Goal: Task Accomplishment & Management: Use online tool/utility

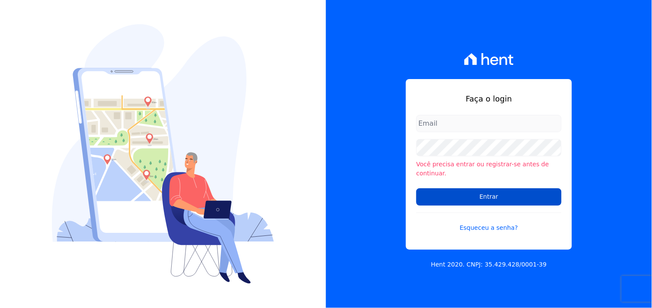
type input "[EMAIL_ADDRESS][DOMAIN_NAME]"
click at [489, 194] on input "Entrar" at bounding box center [489, 197] width 145 height 17
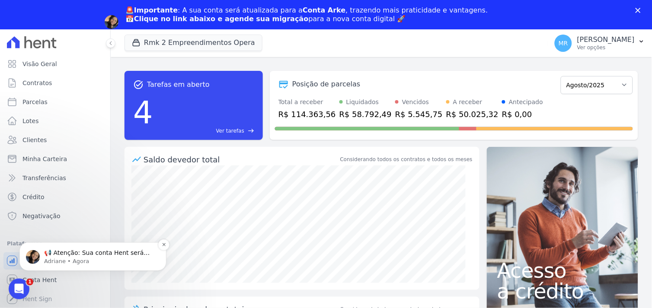
click at [97, 253] on p "📢 Atenção: Sua conta Hent será migrada para a Conta Arke! Estamos trazendo para…" at bounding box center [100, 253] width 112 height 9
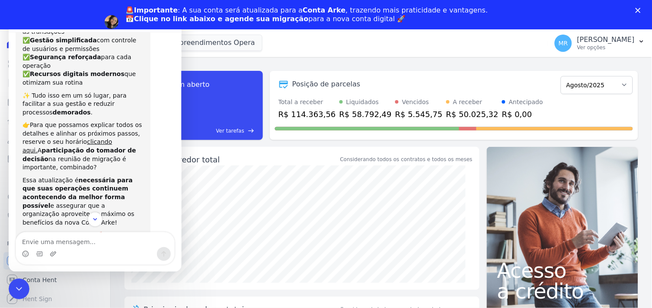
scroll to position [114, 0]
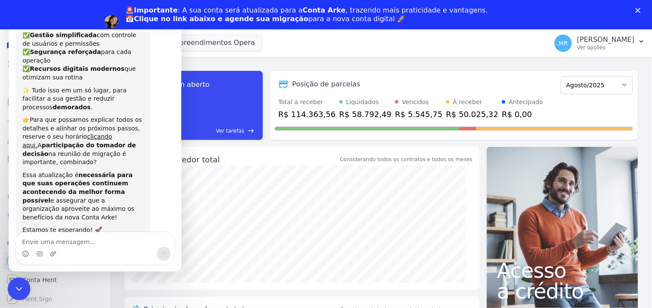
click at [7, 295] on div "Encerramento do Messenger da Intercom" at bounding box center [17, 288] width 21 height 21
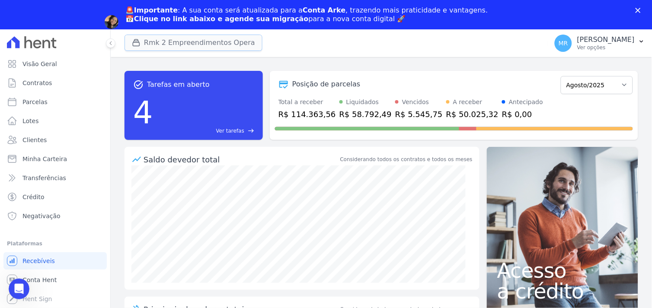
click at [155, 39] on button "Rmk 2 Empreendimentos Opera" at bounding box center [194, 43] width 138 height 16
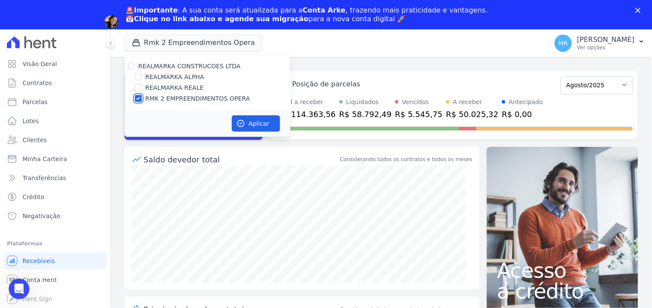
click at [137, 98] on input "RMK 2 EMPREENDIMENTOS OPERA" at bounding box center [138, 98] width 7 height 7
checkbox input "false"
click at [138, 76] on input "REALMARKA ALPHA" at bounding box center [138, 77] width 7 height 7
checkbox input "true"
drag, startPoint x: 261, startPoint y: 123, endPoint x: 249, endPoint y: 125, distance: 12.3
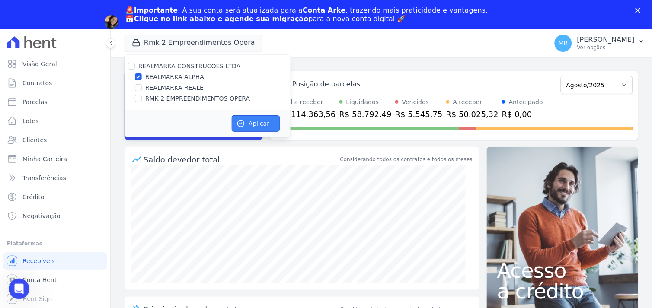
click at [261, 123] on button "Aplicar" at bounding box center [256, 123] width 48 height 16
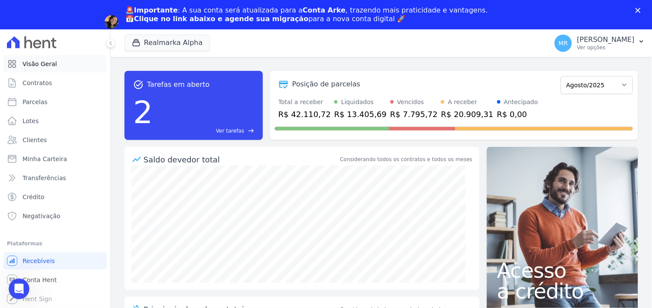
scroll to position [0, 0]
click at [37, 83] on span "Contratos" at bounding box center [36, 83] width 29 height 9
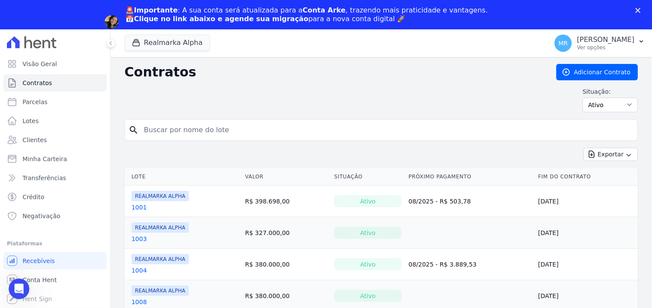
click at [158, 135] on input "search" at bounding box center [387, 130] width 496 height 17
type input "1202"
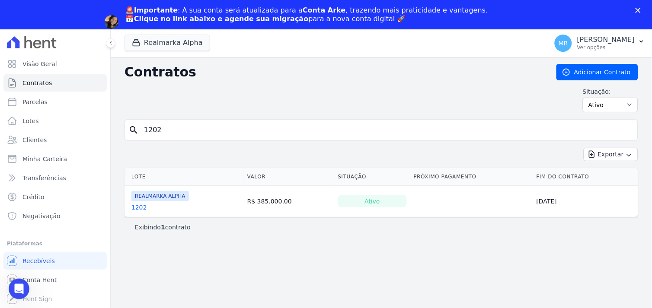
click at [135, 208] on link "1202" at bounding box center [139, 207] width 16 height 9
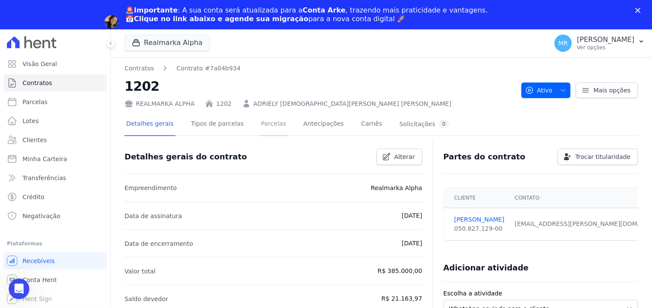
click at [260, 125] on link "Parcelas" at bounding box center [274, 124] width 29 height 23
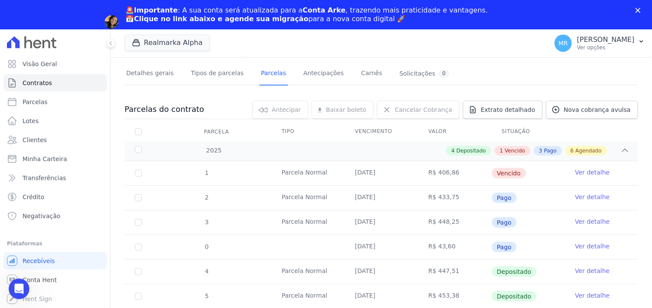
scroll to position [192, 0]
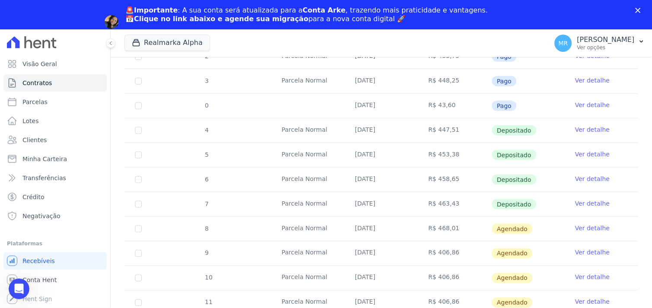
click at [585, 226] on link "Ver detalhe" at bounding box center [592, 228] width 35 height 9
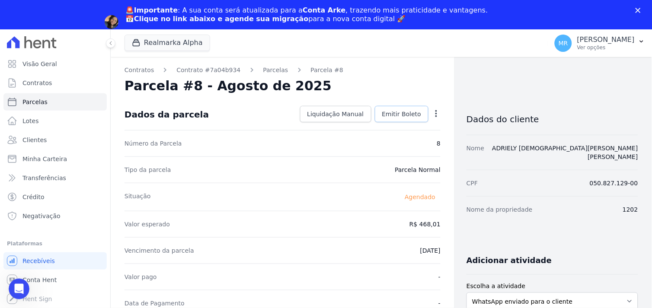
click at [395, 118] on span "Emitir Boleto" at bounding box center [401, 114] width 39 height 9
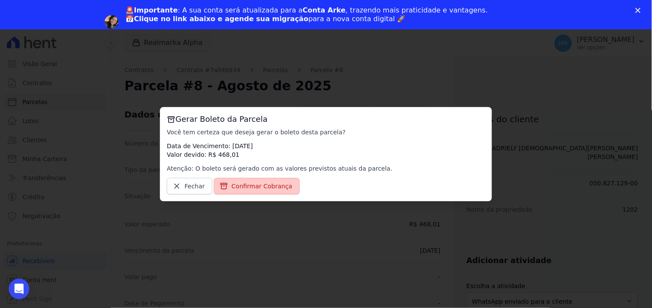
click at [260, 189] on span "Confirmar Cobrança" at bounding box center [262, 186] width 61 height 9
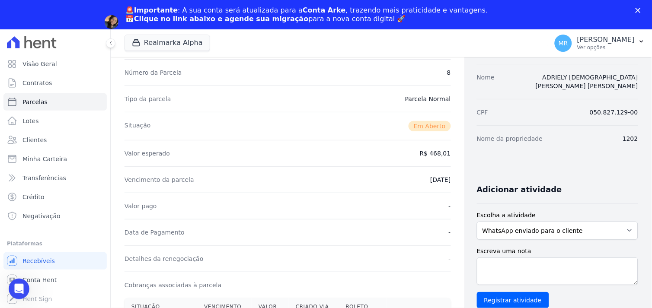
scroll to position [144, 0]
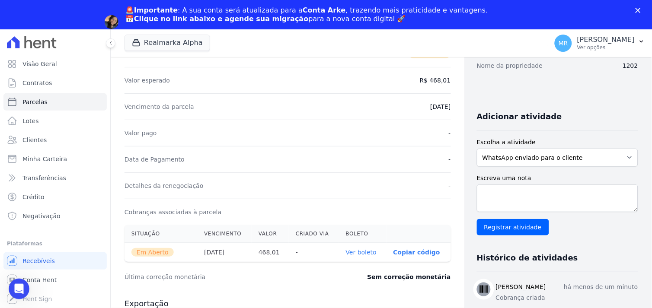
click at [351, 251] on link "Ver boleto" at bounding box center [361, 252] width 31 height 7
